Goal: Task Accomplishment & Management: Manage account settings

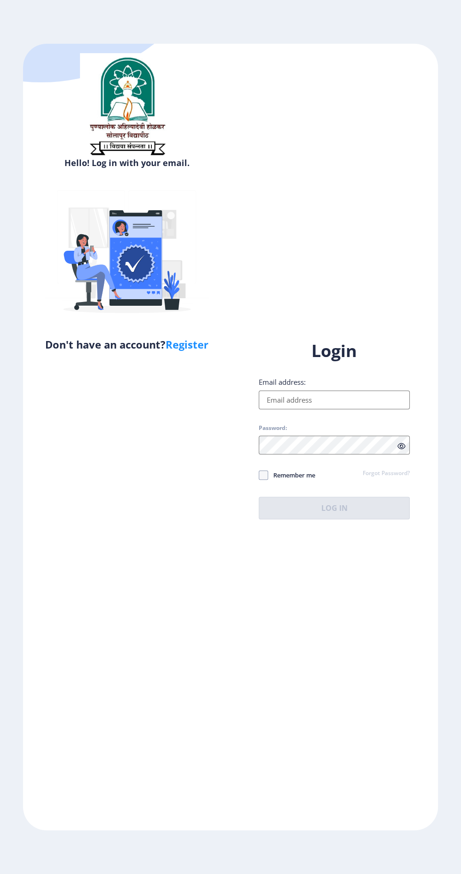
click at [360, 409] on input "Email address:" at bounding box center [334, 399] width 151 height 19
type input "[EMAIL_ADDRESS][DOMAIN_NAME]"
click at [401, 450] on icon at bounding box center [401, 446] width 8 height 7
click at [402, 450] on icon at bounding box center [401, 446] width 8 height 7
click at [263, 480] on span at bounding box center [263, 474] width 9 height 9
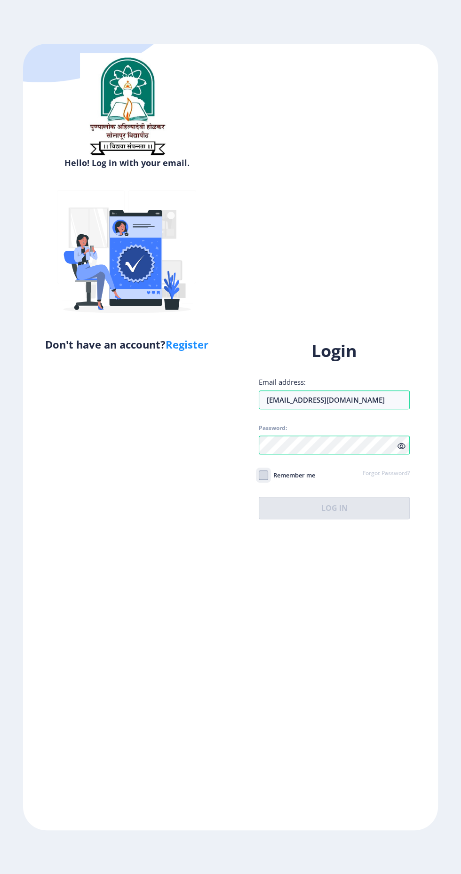
click at [259, 475] on input "Remember me" at bounding box center [259, 475] width 0 height 0
click at [263, 480] on icon at bounding box center [263, 474] width 4 height 9
click at [259, 475] on input "Remember me" at bounding box center [259, 475] width 0 height 0
checkbox input "false"
click at [340, 409] on input "Email address:" at bounding box center [334, 399] width 151 height 19
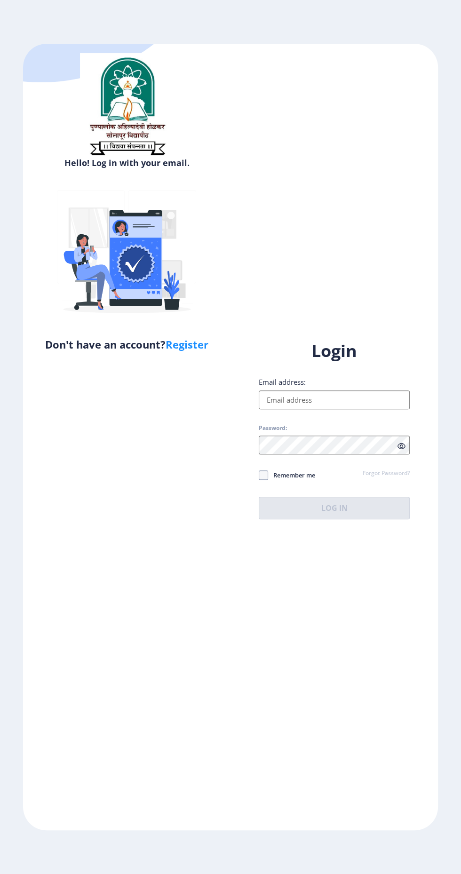
type input "[EMAIL_ADDRESS][DOMAIN_NAME]"
click at [364, 519] on div "Login Email address: kiranzende249116@gmail.com Password: Remember me Forgot Pa…" at bounding box center [334, 430] width 151 height 180
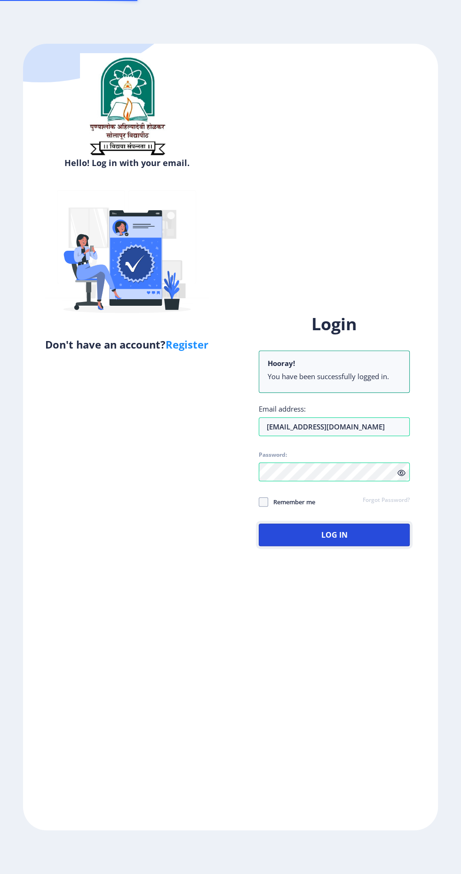
click at [353, 546] on button "Log In" at bounding box center [334, 534] width 151 height 23
click at [331, 546] on button "Log In" at bounding box center [334, 534] width 151 height 23
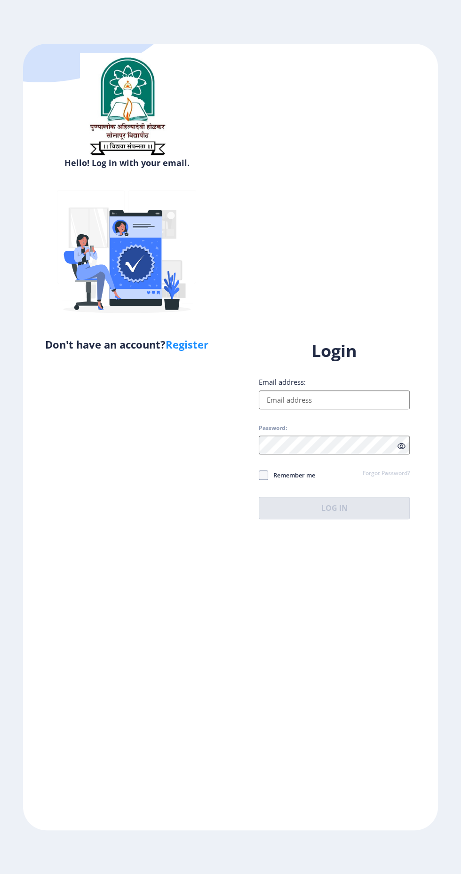
click at [294, 387] on label "Email address:" at bounding box center [282, 381] width 47 height 9
click at [294, 409] on input "Email address:" at bounding box center [334, 399] width 151 height 19
type input "[EMAIL_ADDRESS][DOMAIN_NAME]"
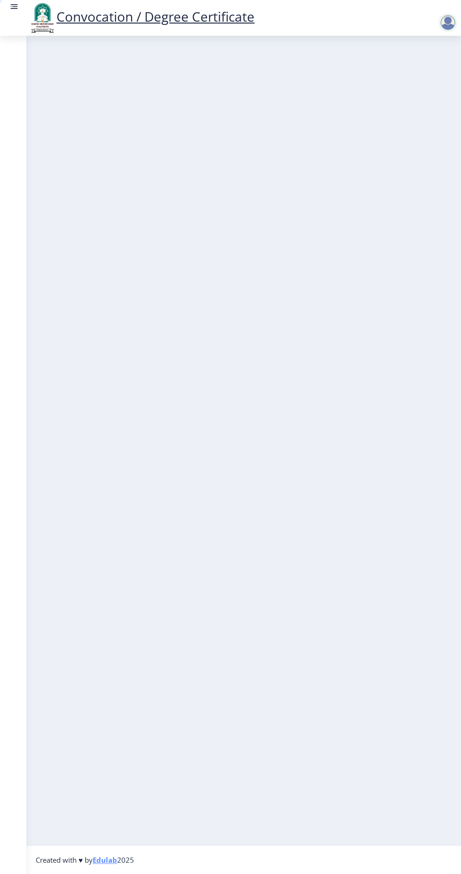
click at [321, 569] on nb-layout-column at bounding box center [243, 440] width 435 height 809
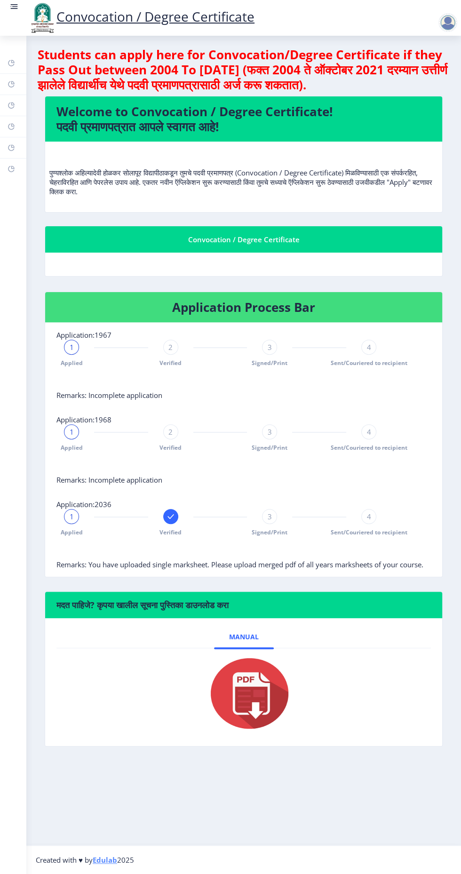
click at [11, 126] on rect at bounding box center [12, 127] width 8 height 8
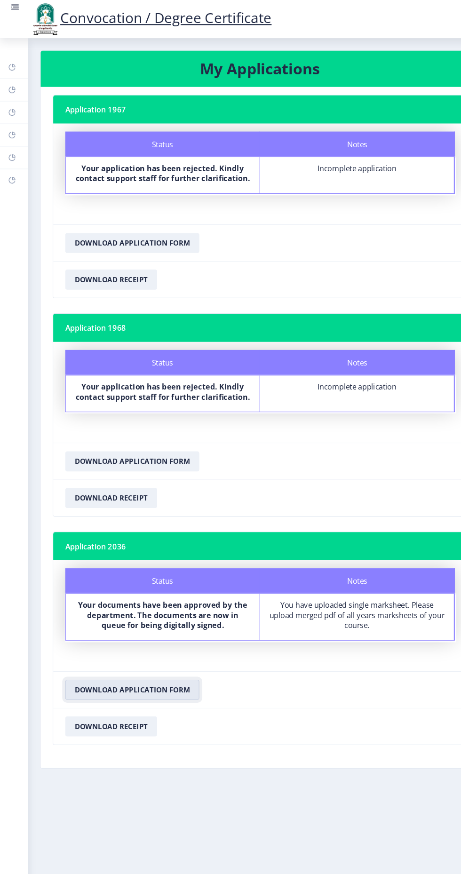
click at [166, 643] on button "Download Application Form" at bounding box center [124, 646] width 126 height 19
click at [166, 640] on button "Download Application Form" at bounding box center [124, 646] width 126 height 19
click at [132, 684] on button "Download Receipt" at bounding box center [104, 680] width 86 height 19
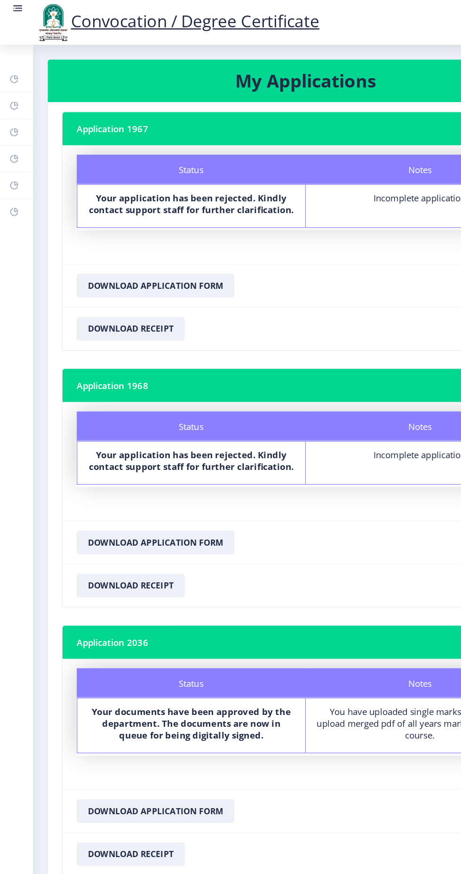
click at [9, 61] on icon at bounding box center [11, 63] width 6 height 6
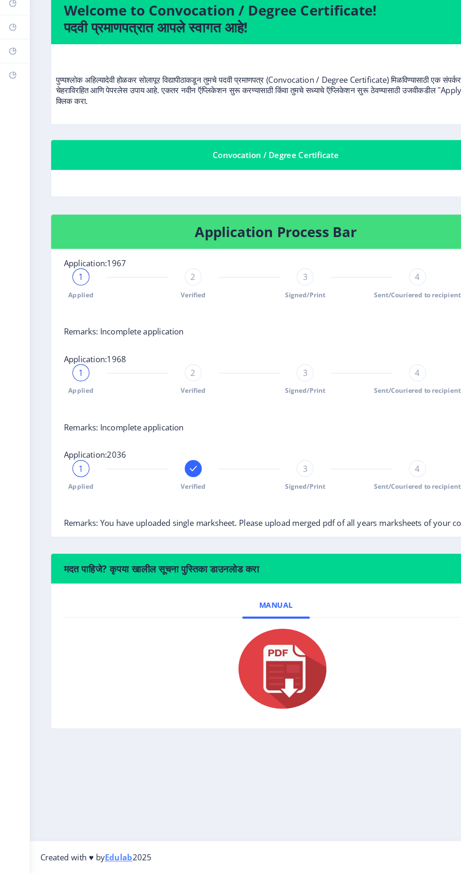
scroll to position [8, 0]
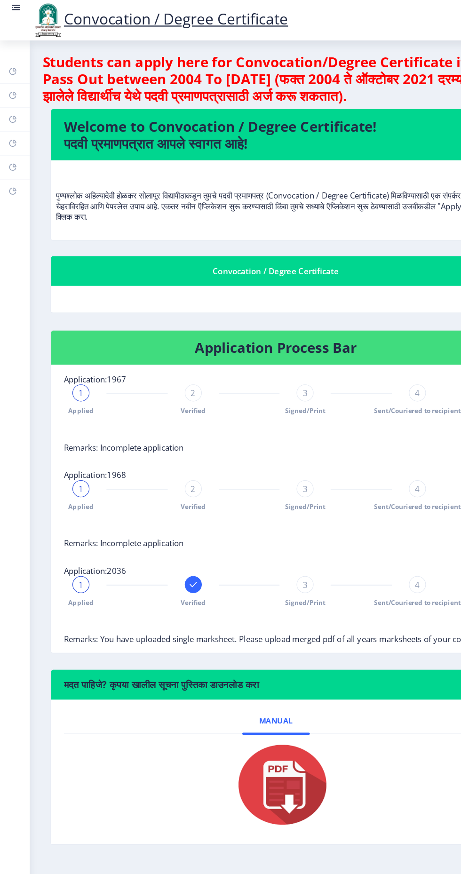
click at [11, 105] on rect at bounding box center [12, 106] width 8 height 8
select select
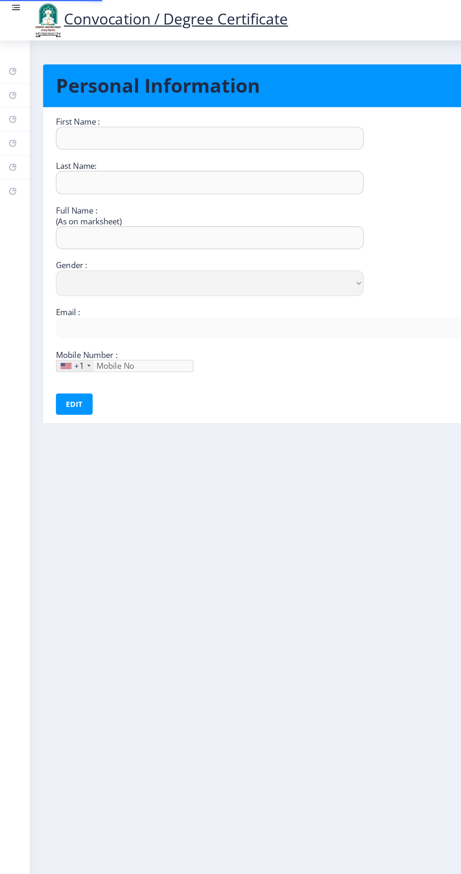
type input "Kiran"
type input "[PERSON_NAME]"
type input "[PERSON_NAME] [PERSON_NAME]"
select select "[DEMOGRAPHIC_DATA]"
type input "[EMAIL_ADDRESS][DOMAIN_NAME]"
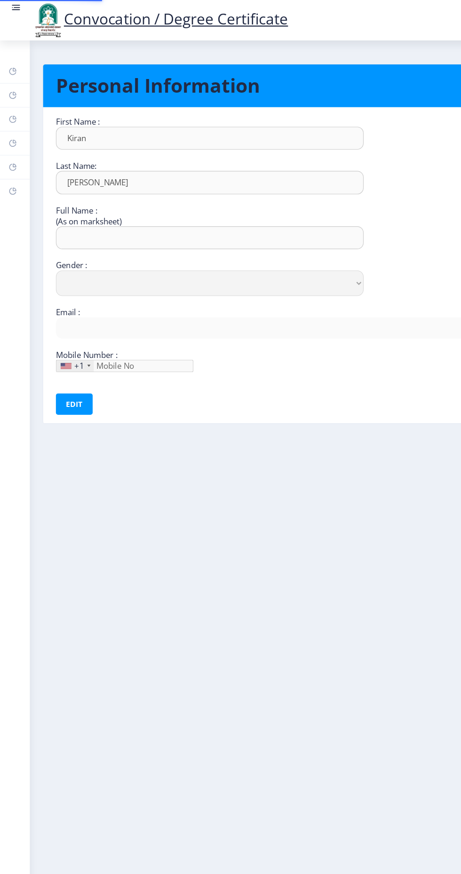
type input "9021488074"
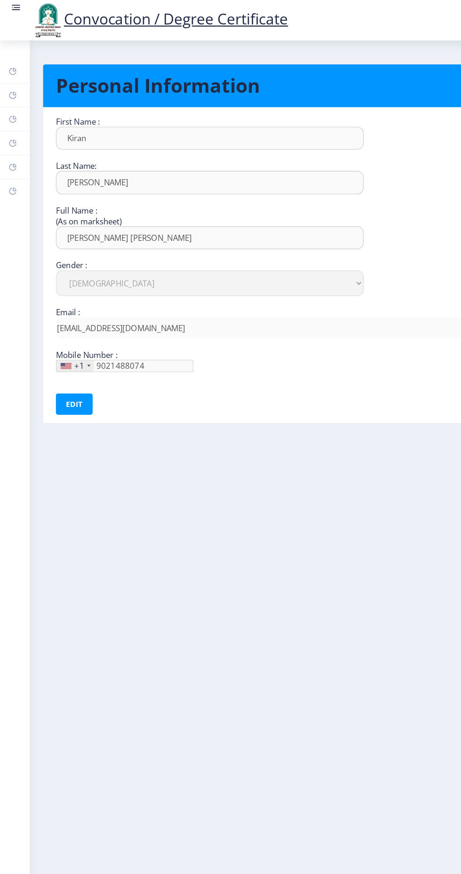
click at [11, 122] on icon at bounding box center [12, 126] width 8 height 9
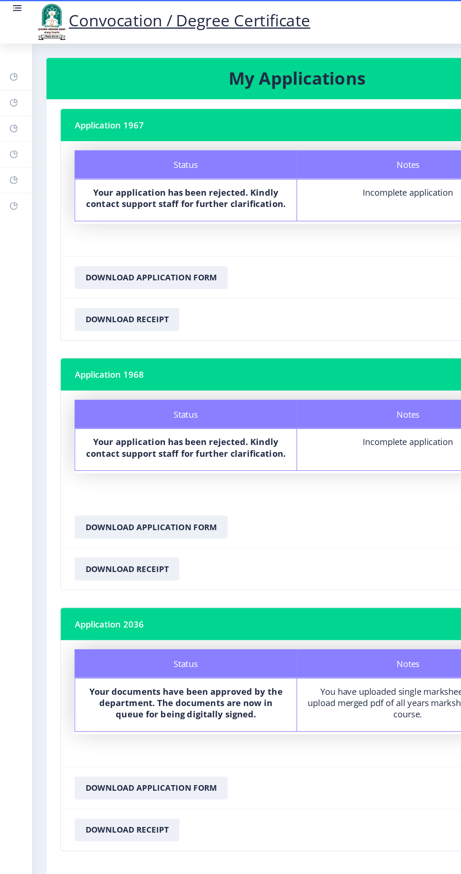
click at [11, 146] on rect at bounding box center [12, 148] width 8 height 8
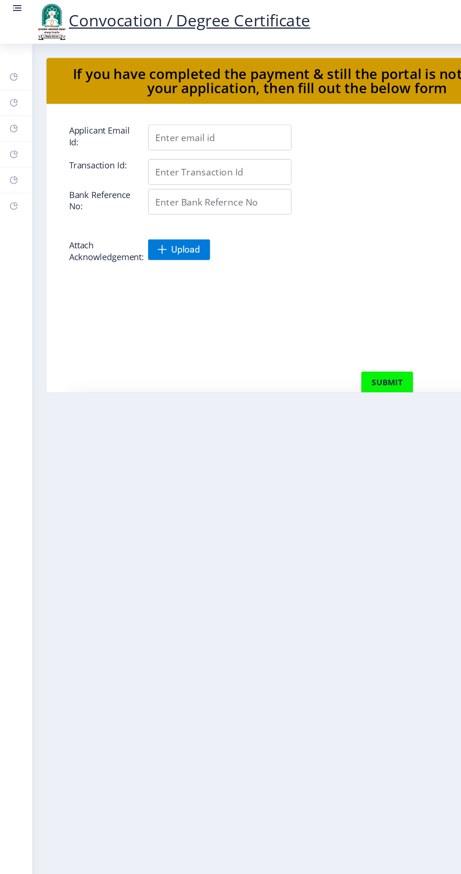
click at [12, 171] on icon at bounding box center [11, 169] width 6 height 6
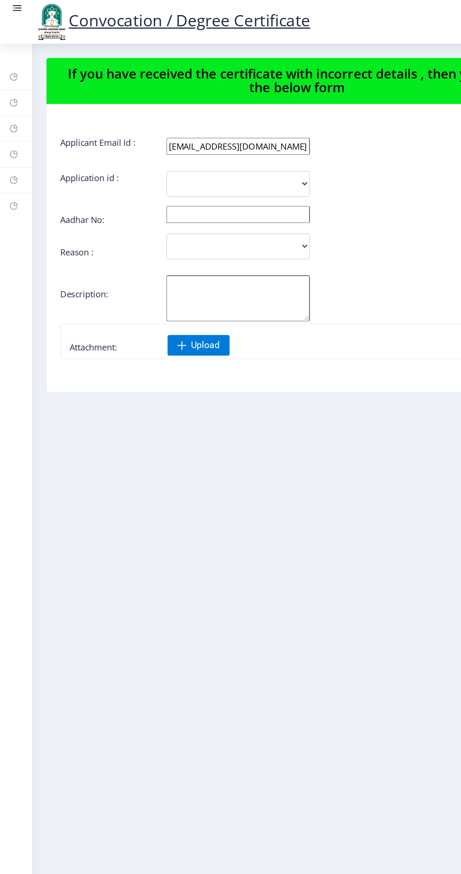
click at [11, 105] on rect at bounding box center [12, 106] width 8 height 8
select select
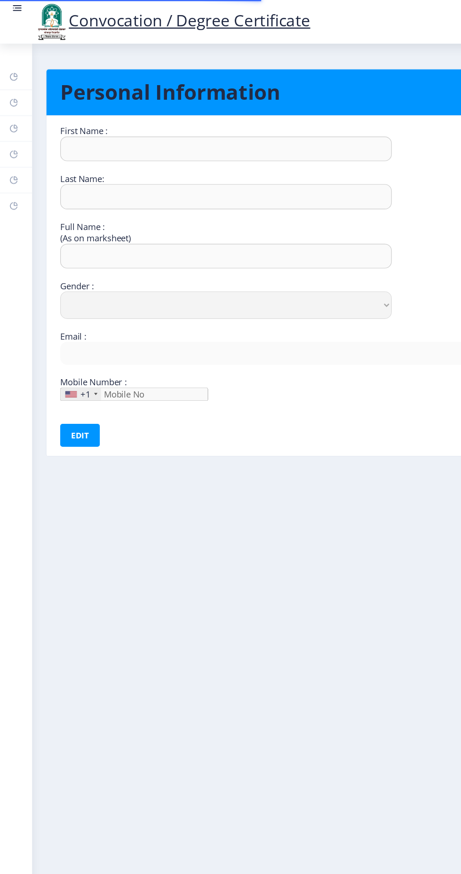
type input "Kiran"
type input "[PERSON_NAME]"
type input "[PERSON_NAME] [PERSON_NAME]"
select select "[DEMOGRAPHIC_DATA]"
type input "[EMAIL_ADDRESS][DOMAIN_NAME]"
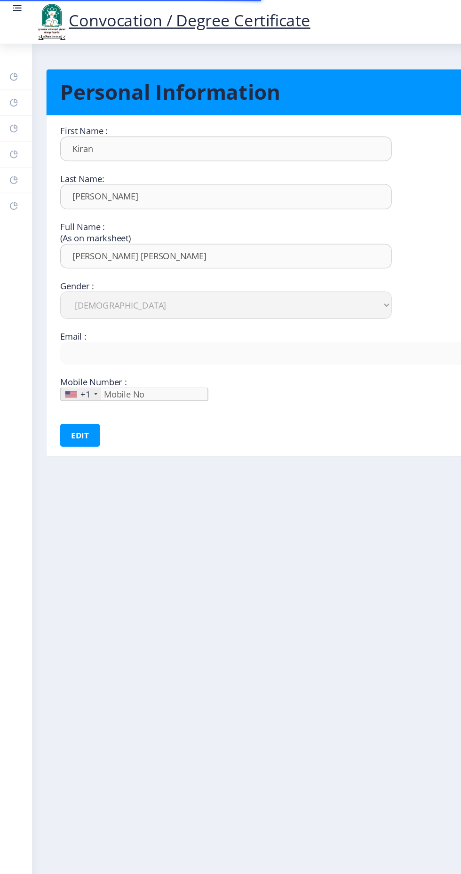
type input "9021488074"
click at [13, 124] on rect at bounding box center [12, 127] width 8 height 8
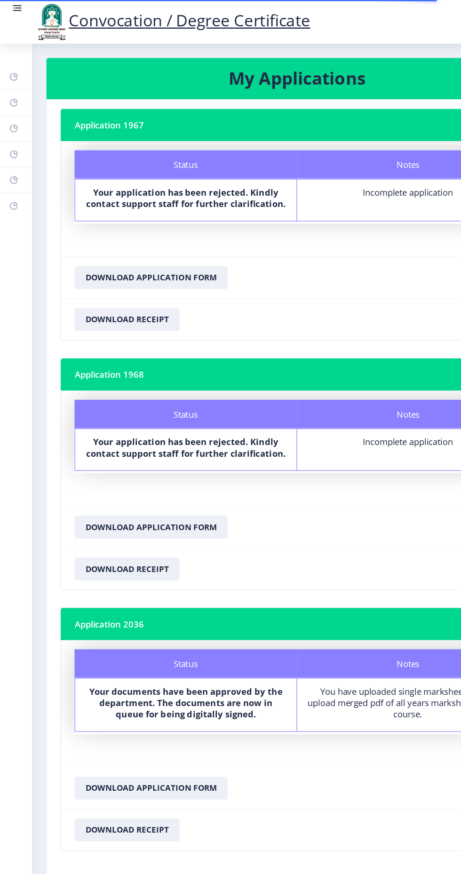
click at [11, 84] on rect at bounding box center [12, 84] width 8 height 8
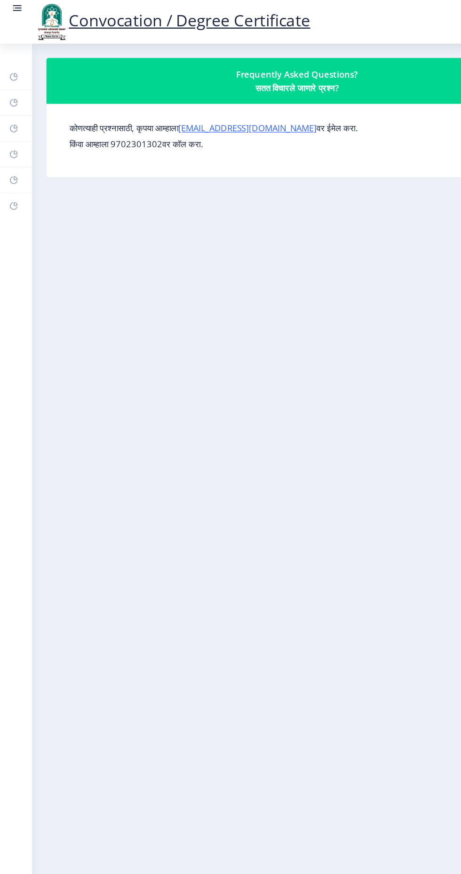
click at [13, 61] on rect at bounding box center [12, 63] width 8 height 8
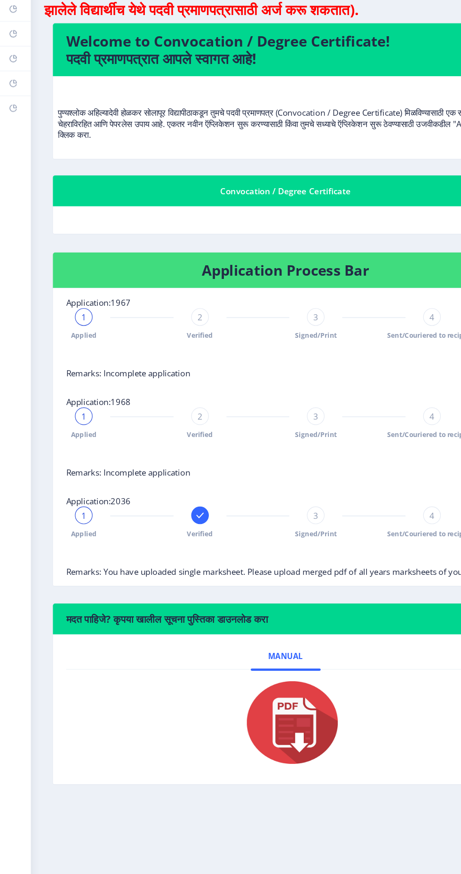
scroll to position [5, 0]
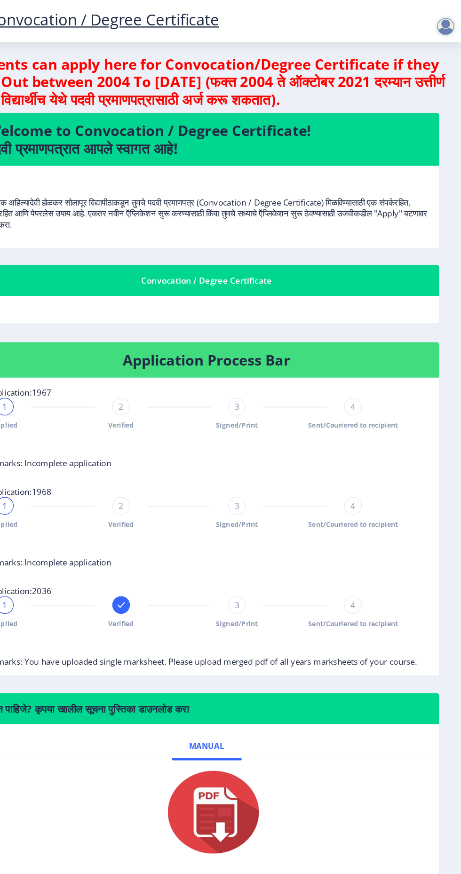
click at [163, 340] on div "2 Verified" at bounding box center [170, 353] width 15 height 27
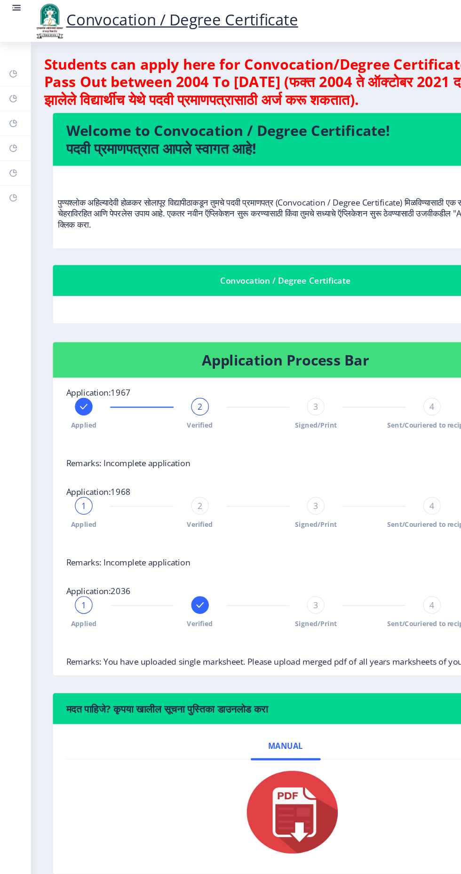
click at [11, 168] on rect at bounding box center [12, 169] width 8 height 8
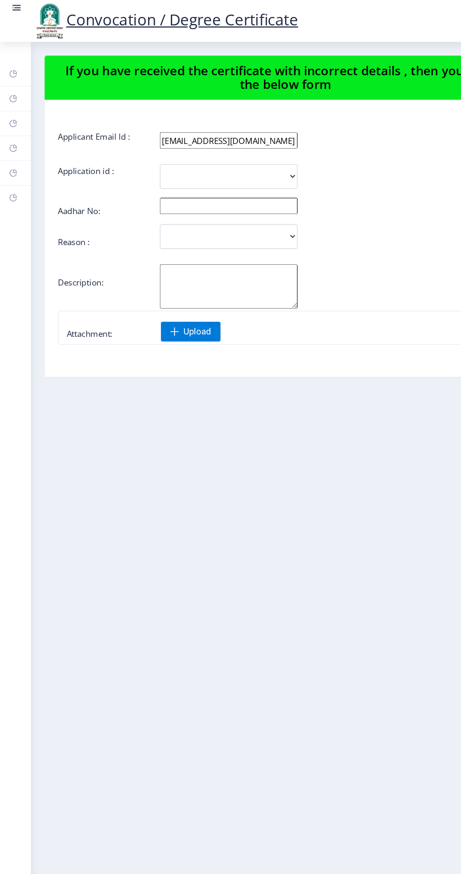
click at [24, 153] on link "Payment issue" at bounding box center [13, 147] width 26 height 21
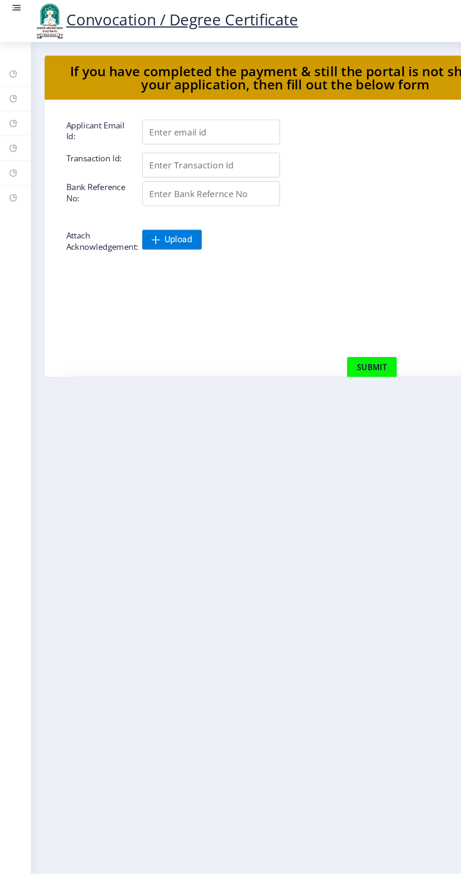
click at [13, 124] on rect at bounding box center [12, 127] width 8 height 8
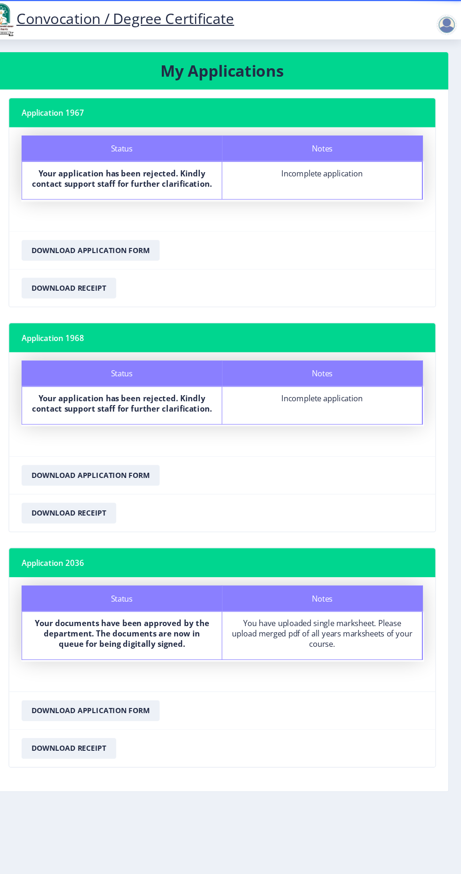
scroll to position [5, 0]
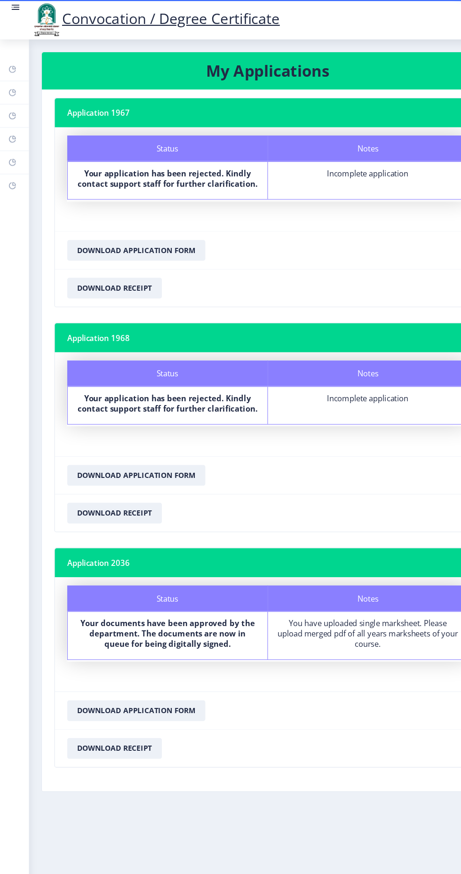
click at [13, 145] on rect at bounding box center [12, 148] width 8 height 8
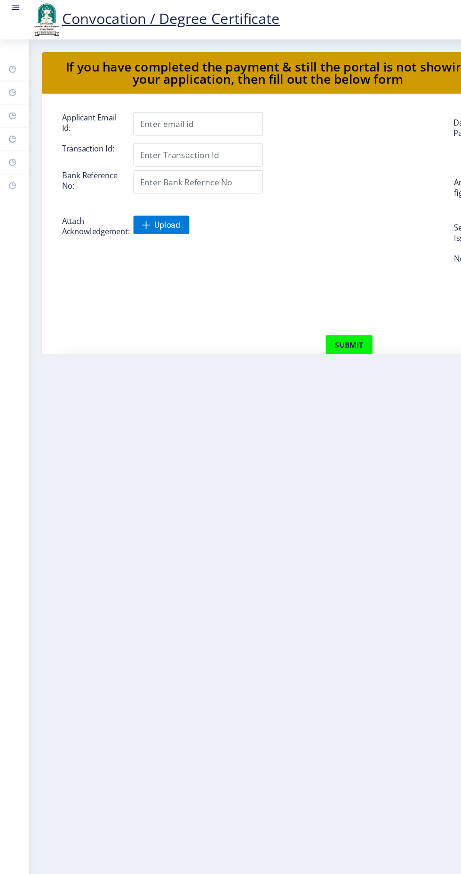
click at [11, 168] on rect at bounding box center [12, 169] width 8 height 8
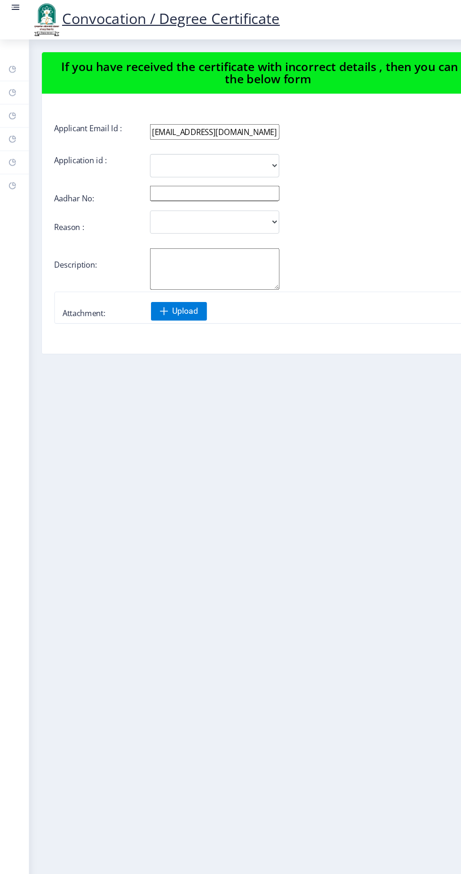
click at [8, 104] on rect at bounding box center [12, 106] width 8 height 8
select select
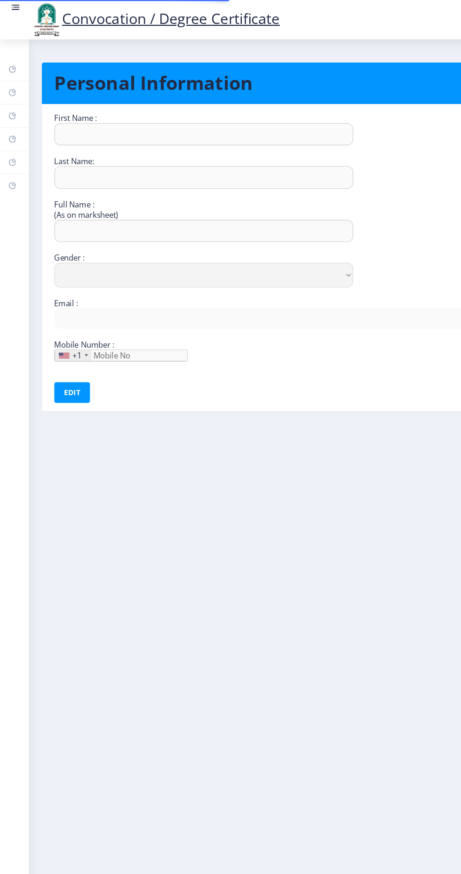
type input "Kiran"
type input "[PERSON_NAME]"
type input "[PERSON_NAME] [PERSON_NAME]"
select select "[DEMOGRAPHIC_DATA]"
type input "[EMAIL_ADDRESS][DOMAIN_NAME]"
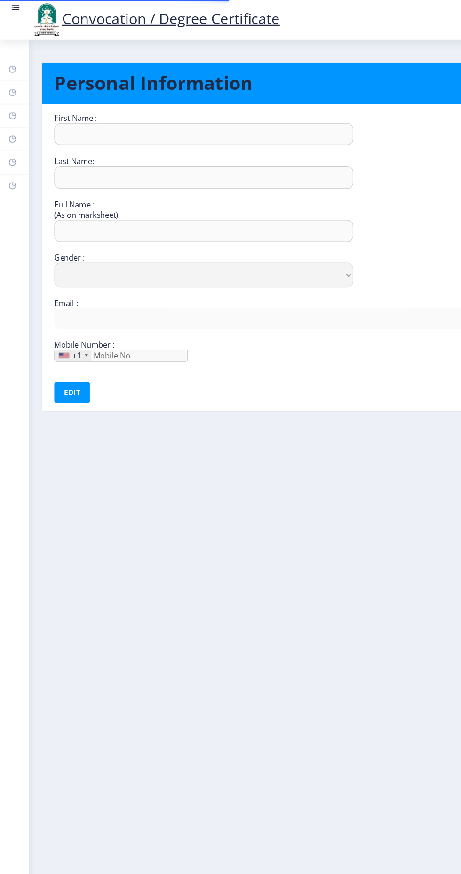
type input "9021488074"
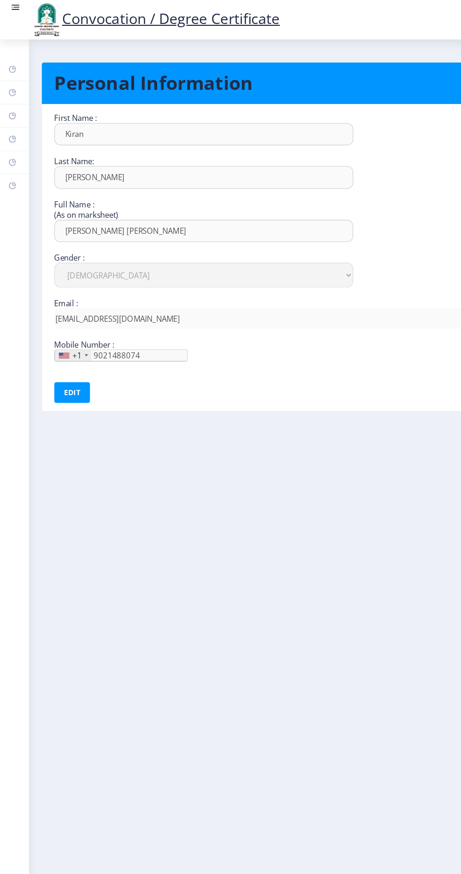
click at [10, 81] on icon at bounding box center [11, 84] width 6 height 6
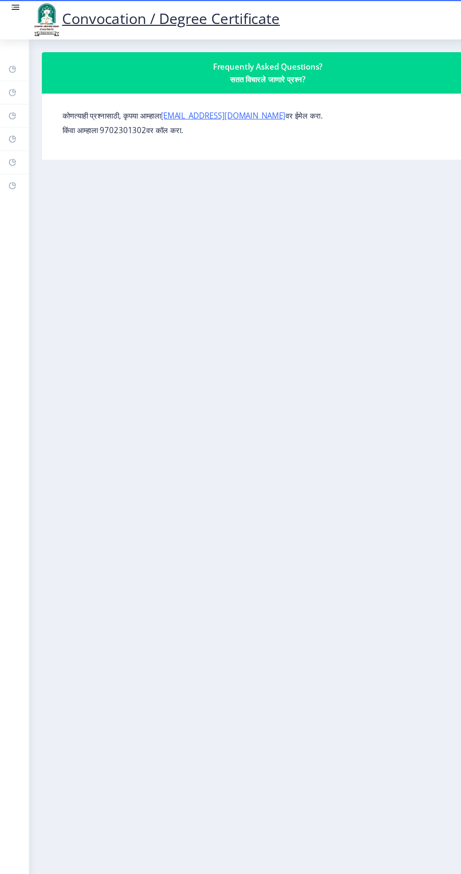
click at [15, 53] on link "Dashboard" at bounding box center [13, 63] width 26 height 21
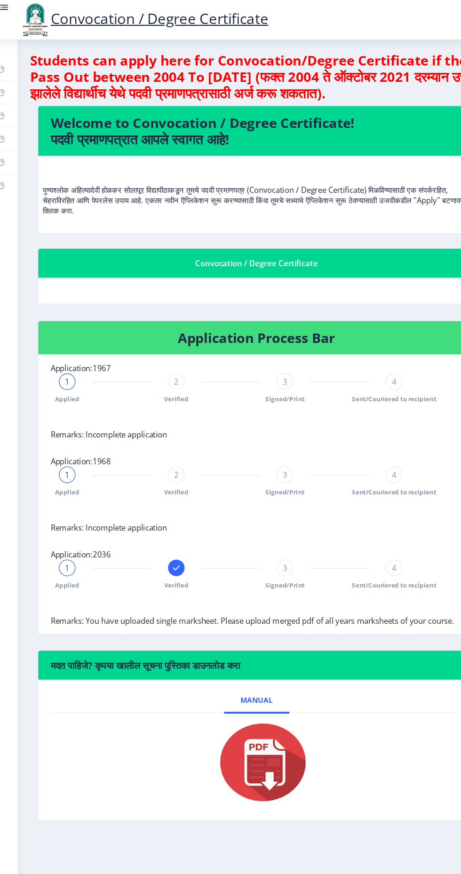
scroll to position [5, 0]
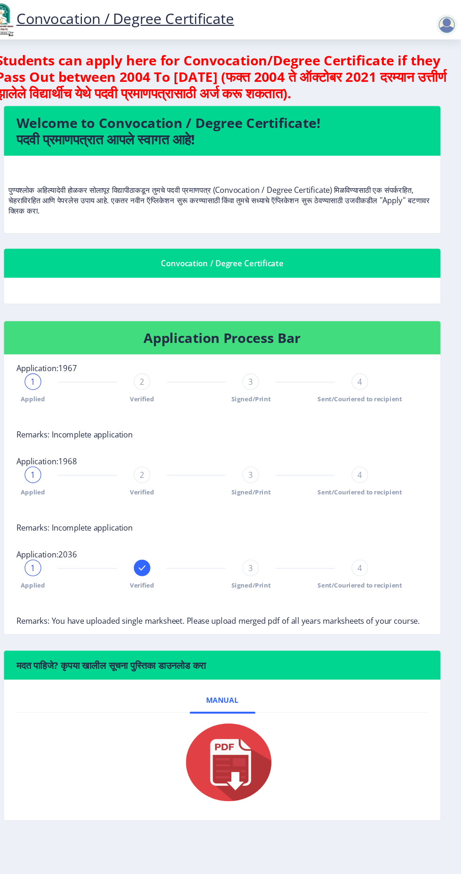
click at [443, 23] on div at bounding box center [447, 22] width 19 height 19
click at [417, 73] on span "Log out" at bounding box center [423, 73] width 60 height 11
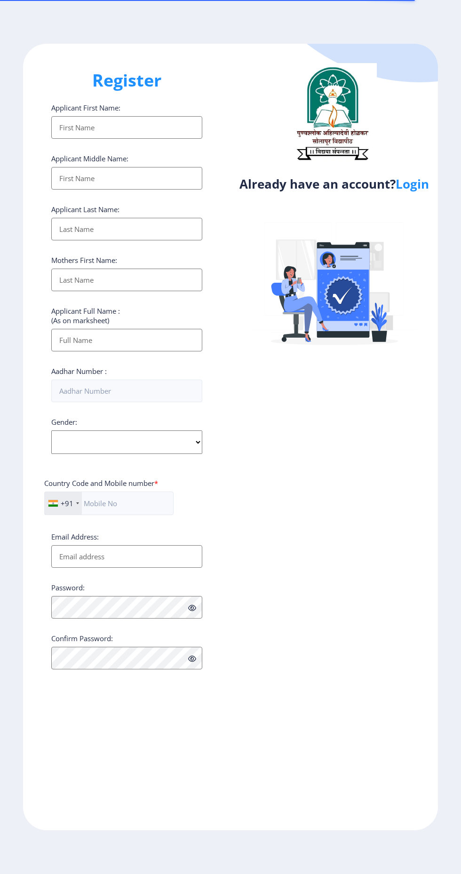
select select
